Goal: Information Seeking & Learning: Learn about a topic

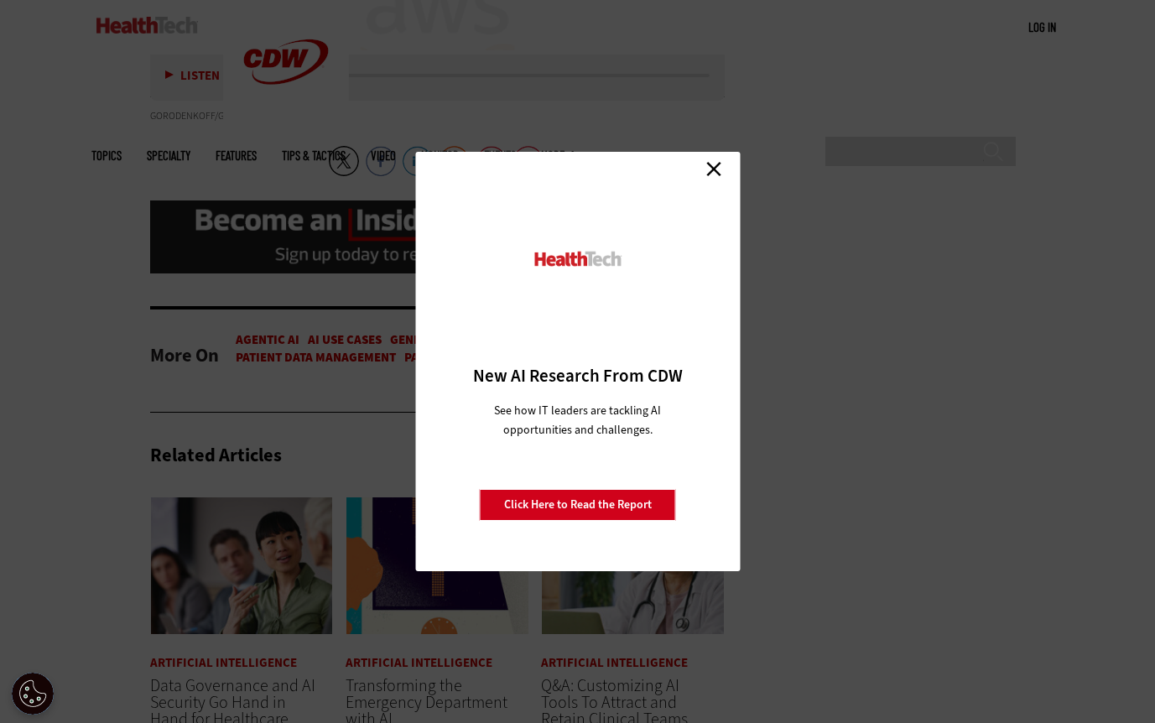
scroll to position [4072, 0]
click at [733, 175] on div "Close New AI Research From CDW See how IT leaders are tackling AI opportunities…" at bounding box center [577, 362] width 325 height 420
click at [716, 162] on link "Close" at bounding box center [713, 168] width 25 height 25
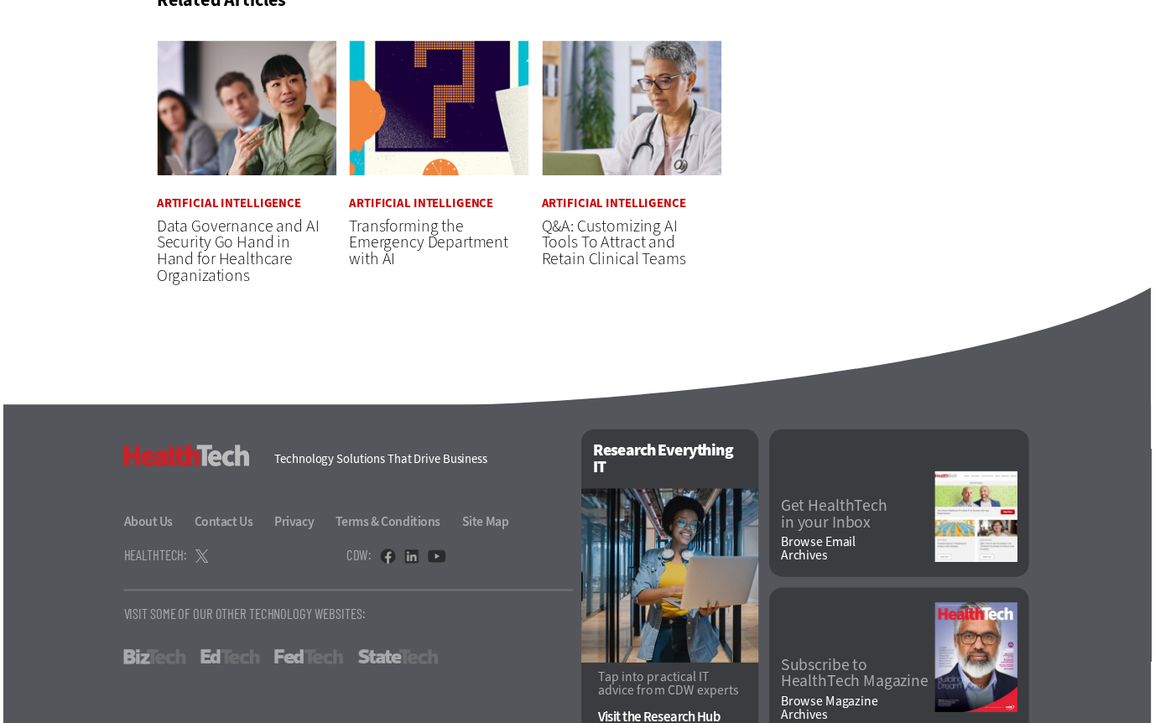
scroll to position [4579, 0]
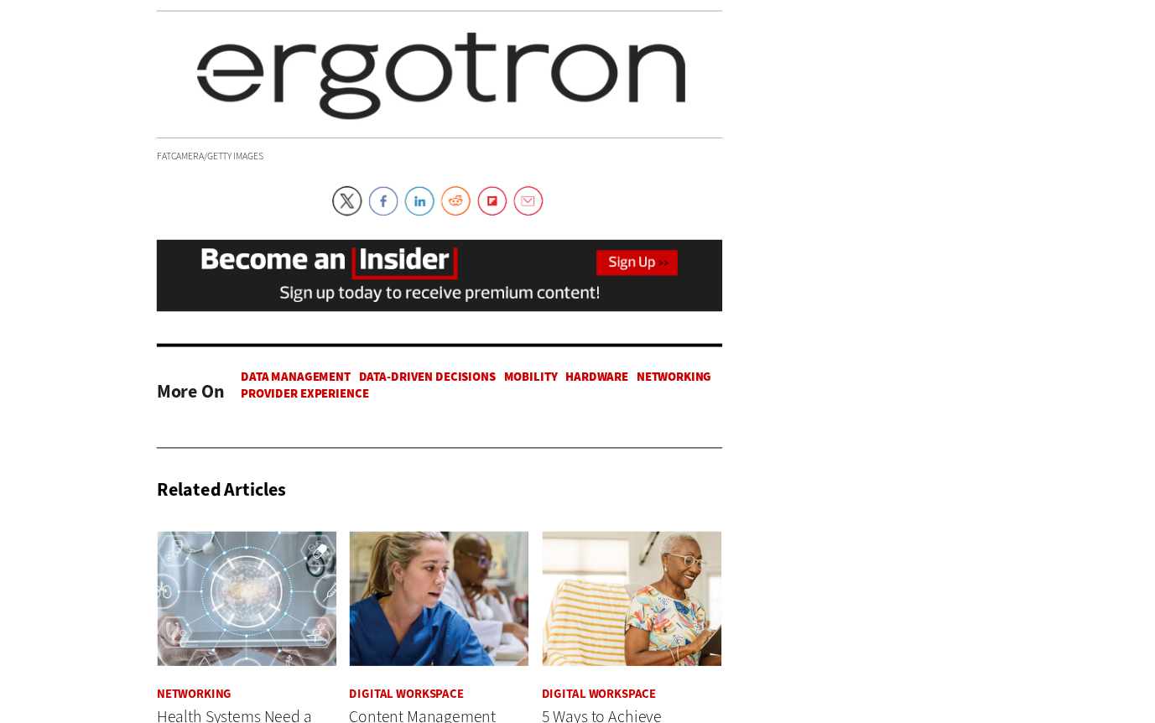
scroll to position [3948, 0]
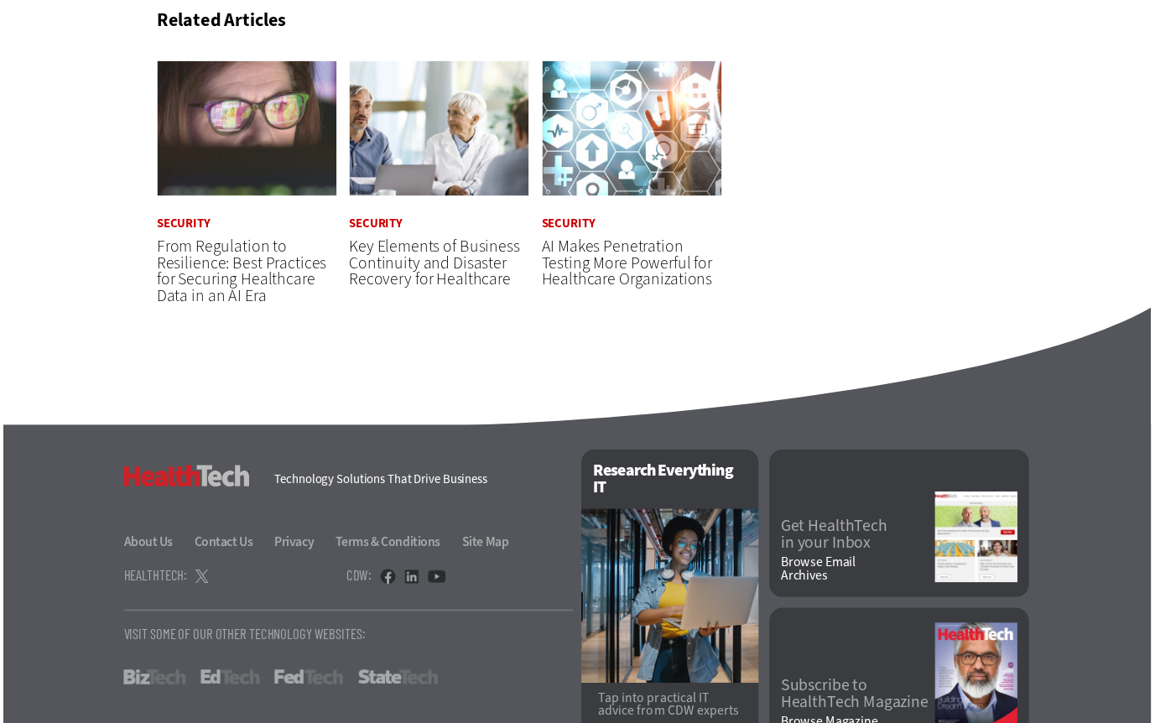
scroll to position [4077, 0]
